Goal: Task Accomplishment & Management: Complete application form

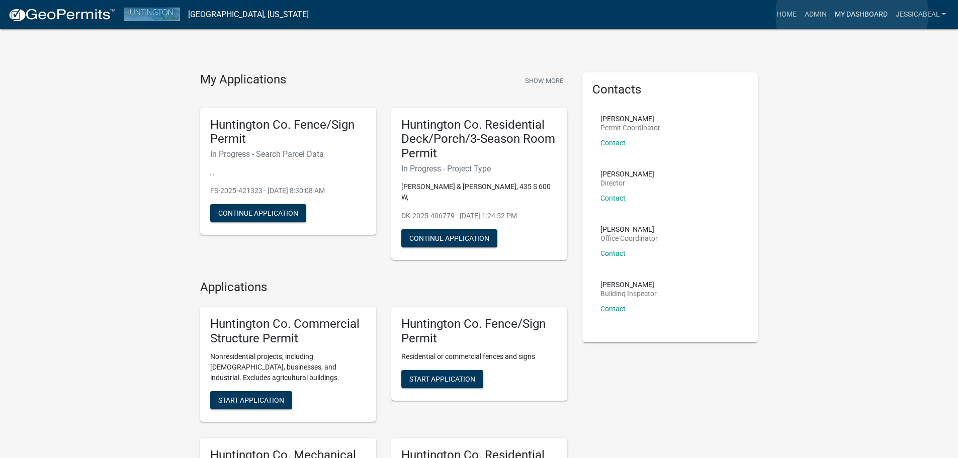
click at [852, 15] on link "My Dashboard" at bounding box center [861, 14] width 61 height 19
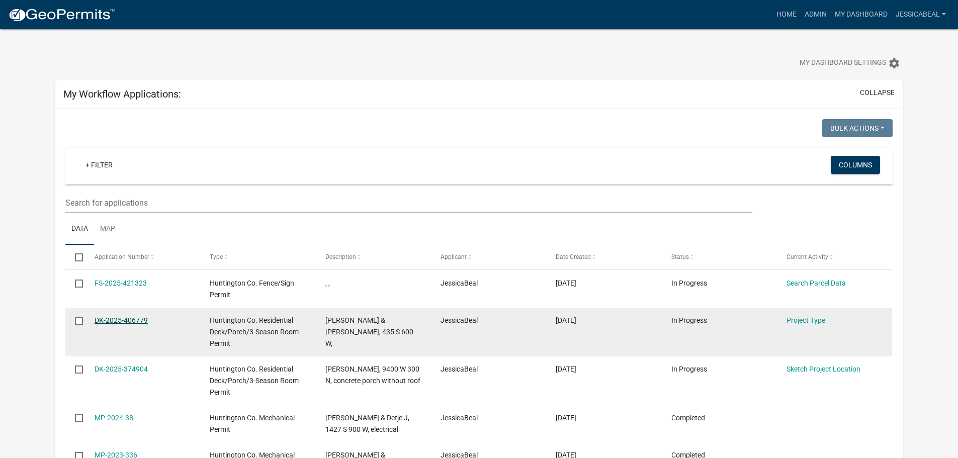
click at [132, 316] on link "DK-2025-406779" at bounding box center [121, 320] width 53 height 8
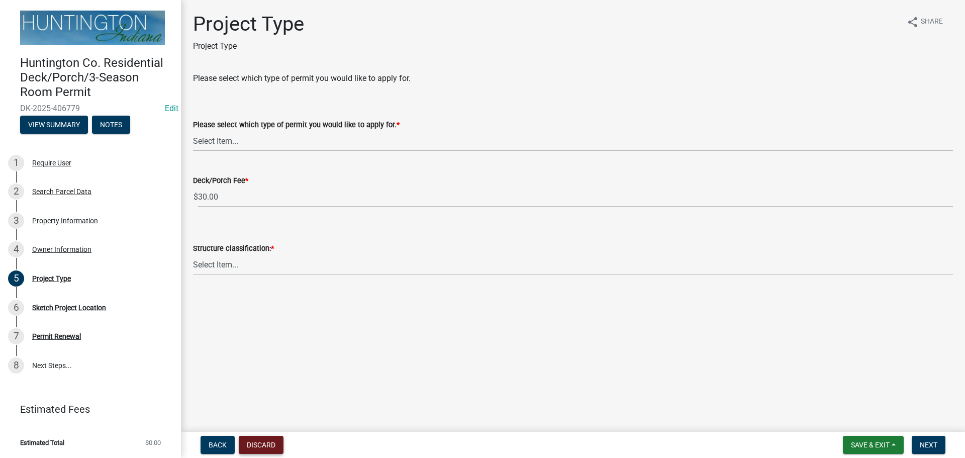
click at [248, 438] on button "Discard" at bounding box center [261, 445] width 45 height 18
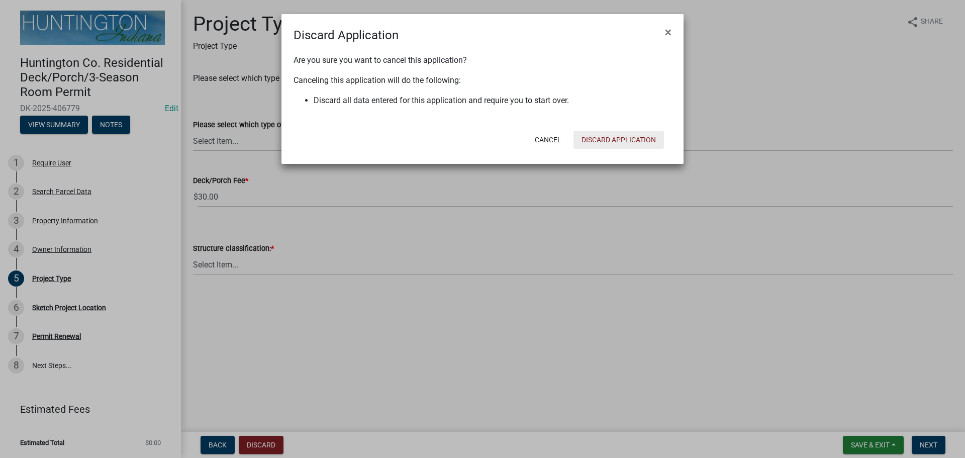
click at [645, 134] on button "Discard Application" at bounding box center [619, 140] width 91 height 18
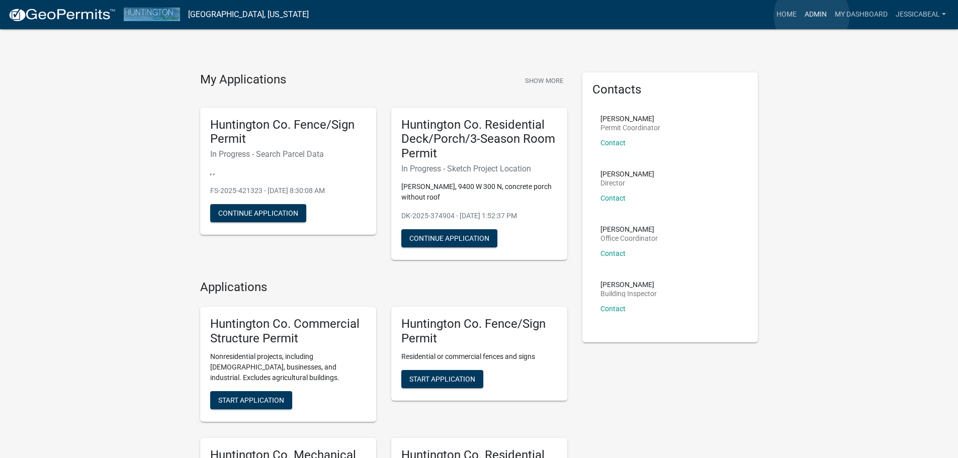
click at [812, 16] on link "Admin" at bounding box center [816, 14] width 30 height 19
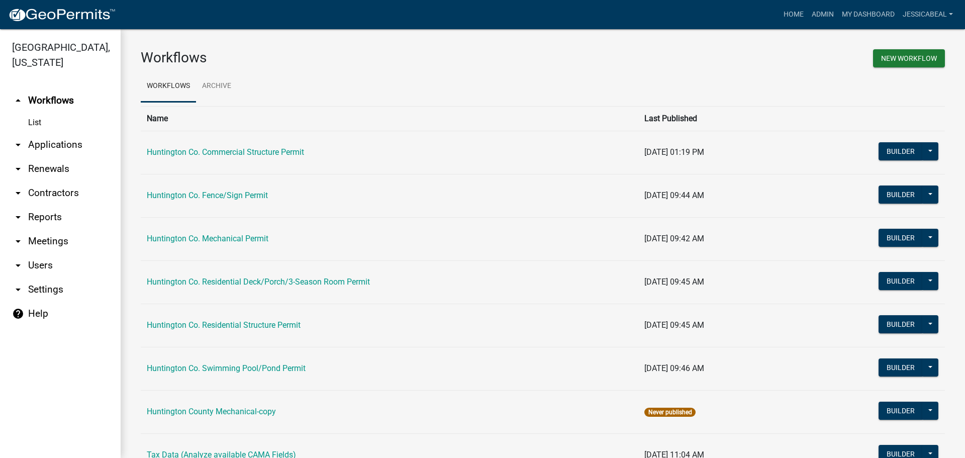
click at [33, 139] on link "arrow_drop_down Applications" at bounding box center [60, 145] width 121 height 24
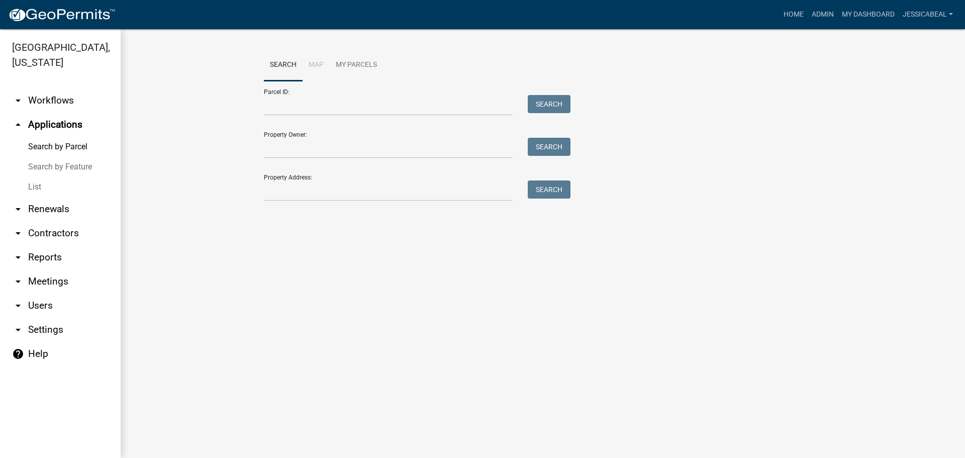
click at [47, 181] on link "List" at bounding box center [60, 187] width 121 height 20
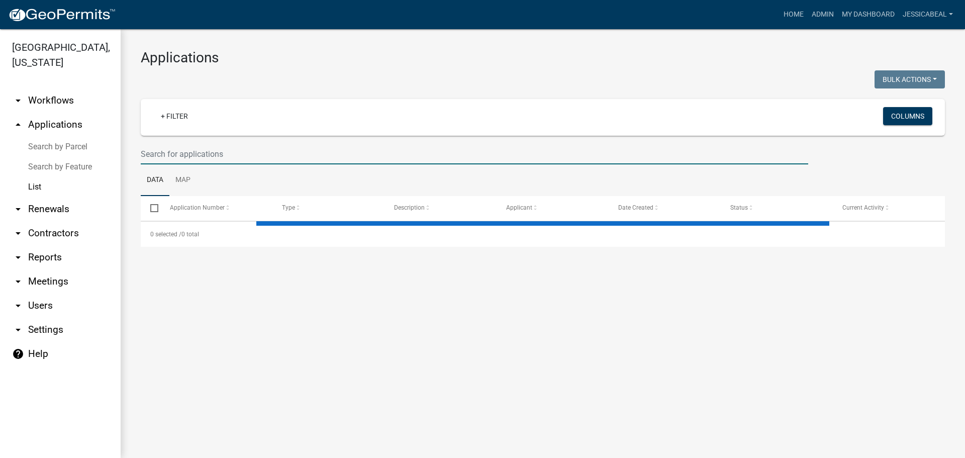
click at [178, 144] on input "text" at bounding box center [475, 154] width 668 height 21
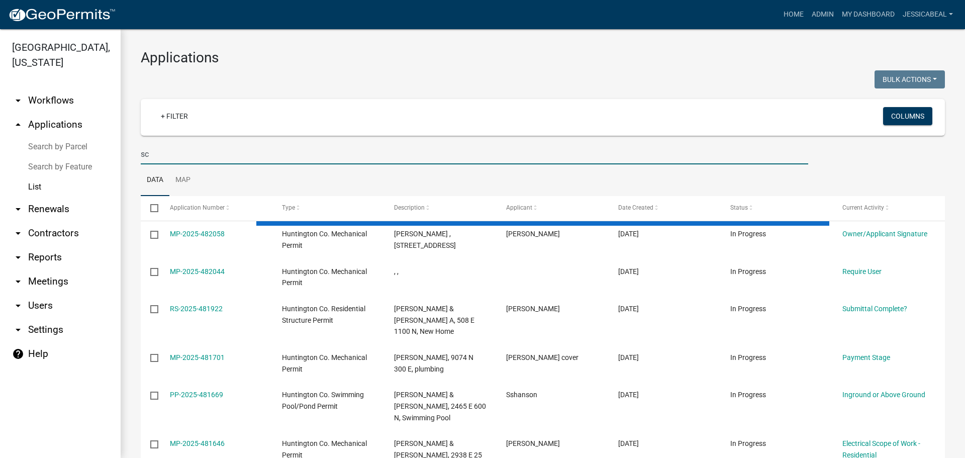
type input "scm"
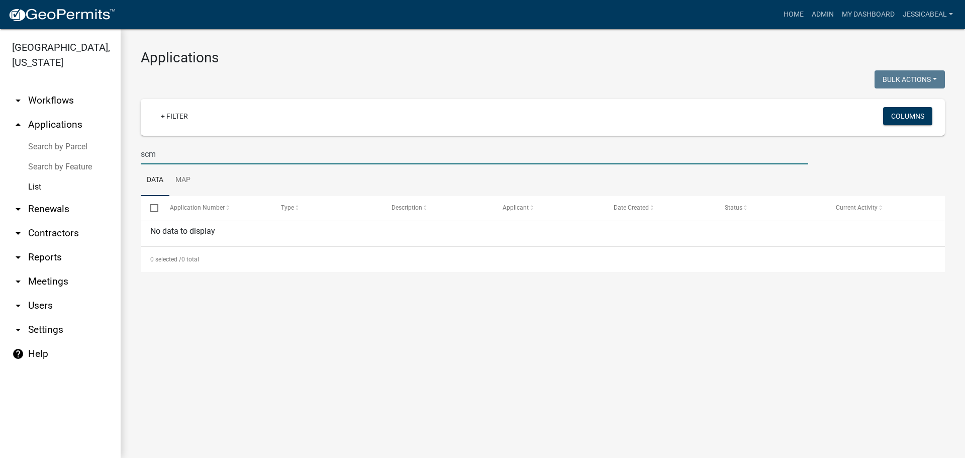
drag, startPoint x: 178, startPoint y: 144, endPoint x: 67, endPoint y: 166, distance: 112.7
click at [67, 166] on div "Huntington County, Indiana arrow_drop_down Workflows List arrow_drop_up Applica…" at bounding box center [482, 243] width 965 height 429
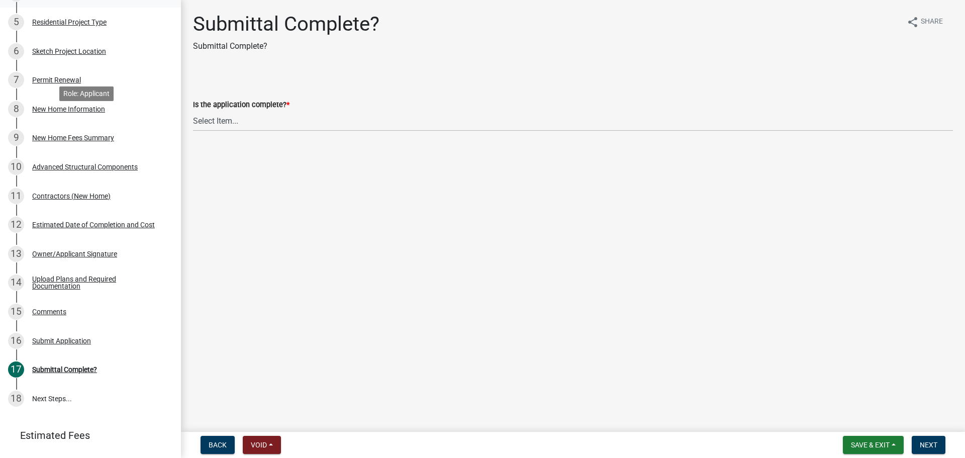
scroll to position [302, 0]
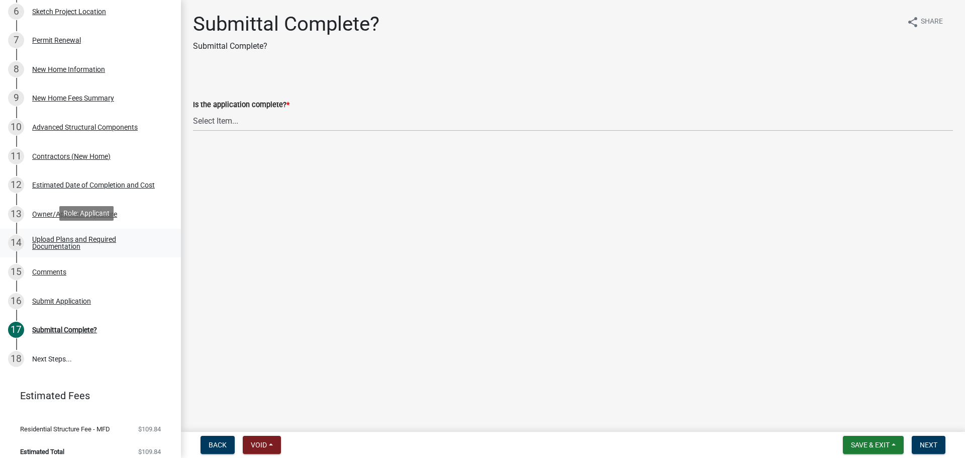
click at [55, 236] on div "Upload Plans and Required Documentation" at bounding box center [98, 243] width 133 height 14
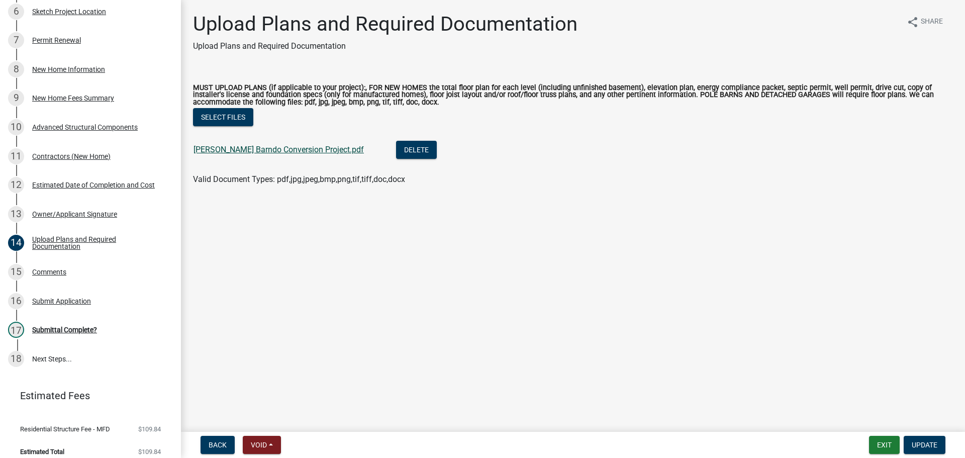
click at [217, 151] on link "Schmiedel Barndo Conversion Project.pdf" at bounding box center [279, 150] width 170 height 10
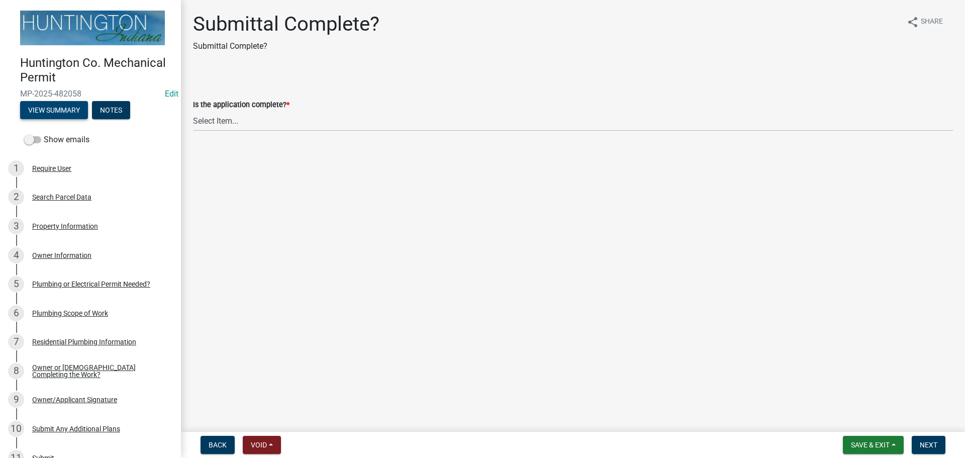
click at [49, 101] on button "View Summary" at bounding box center [54, 110] width 68 height 18
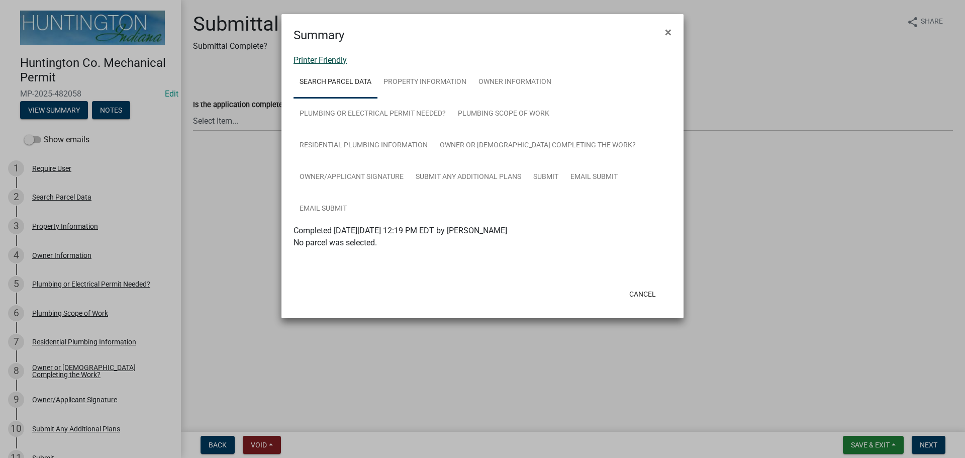
click at [322, 64] on link "Printer Friendly" at bounding box center [320, 60] width 53 height 10
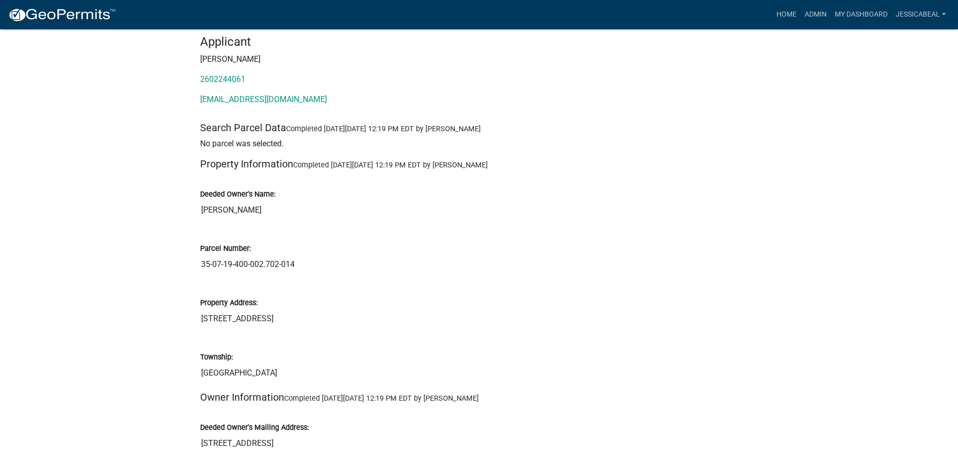
scroll to position [201, 0]
